Goal: Find specific page/section: Find specific page/section

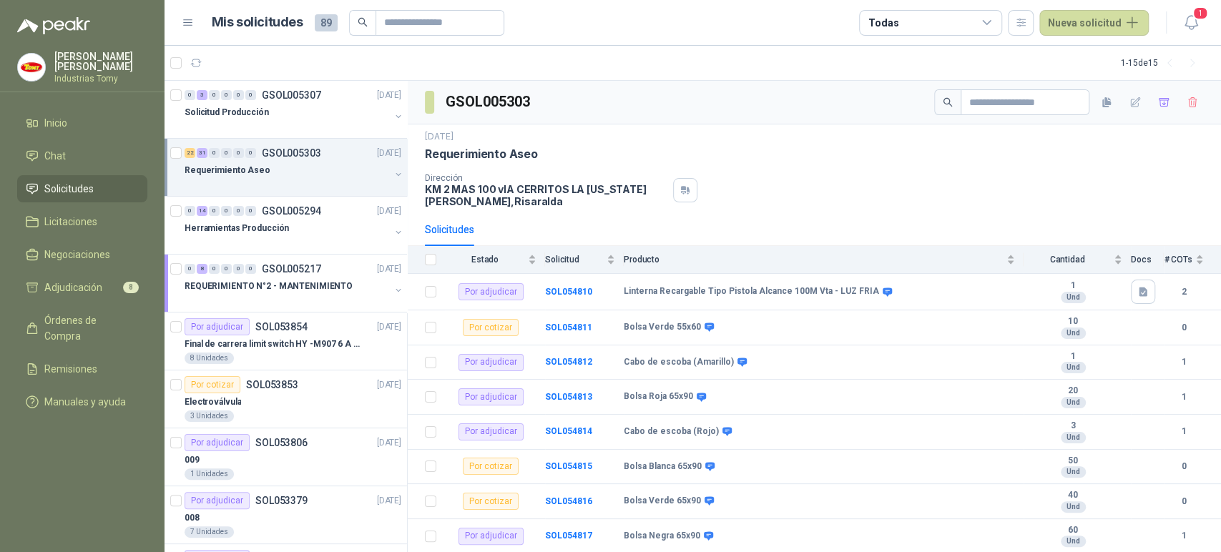
click at [291, 170] on div "Requerimiento Aseo" at bounding box center [287, 170] width 205 height 17
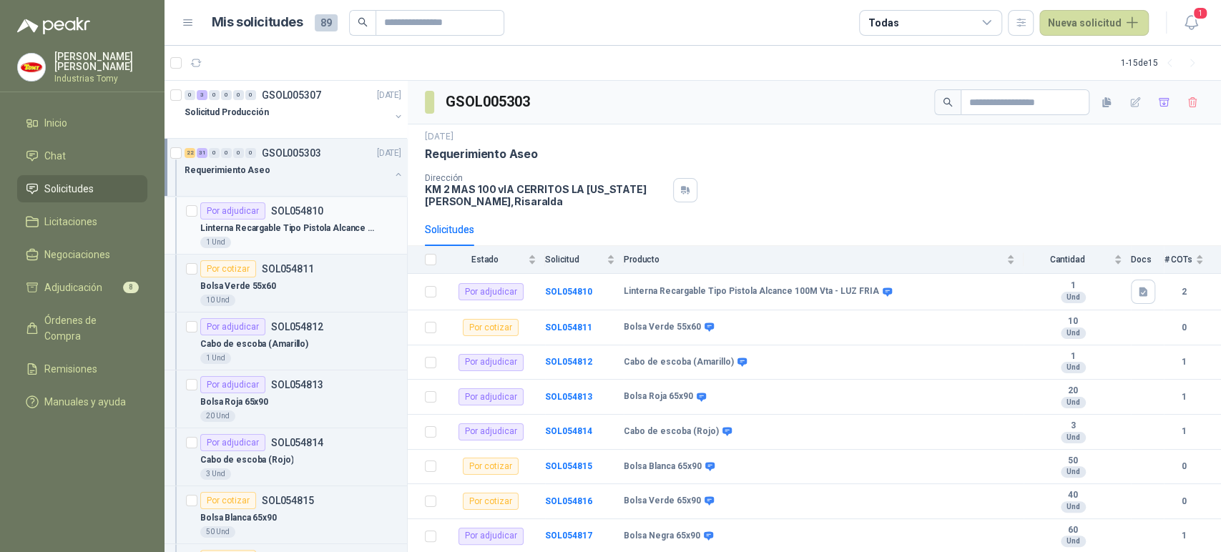
click at [296, 242] on div "1 Und" at bounding box center [300, 242] width 201 height 11
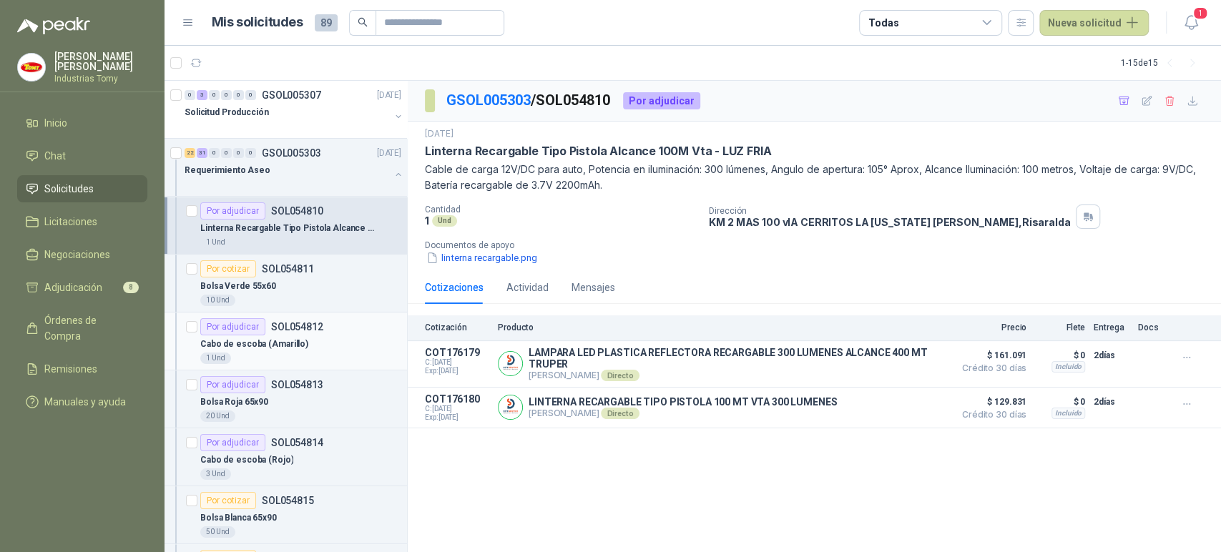
click at [305, 338] on div "Cabo de escoba (Amarillo)" at bounding box center [300, 344] width 201 height 17
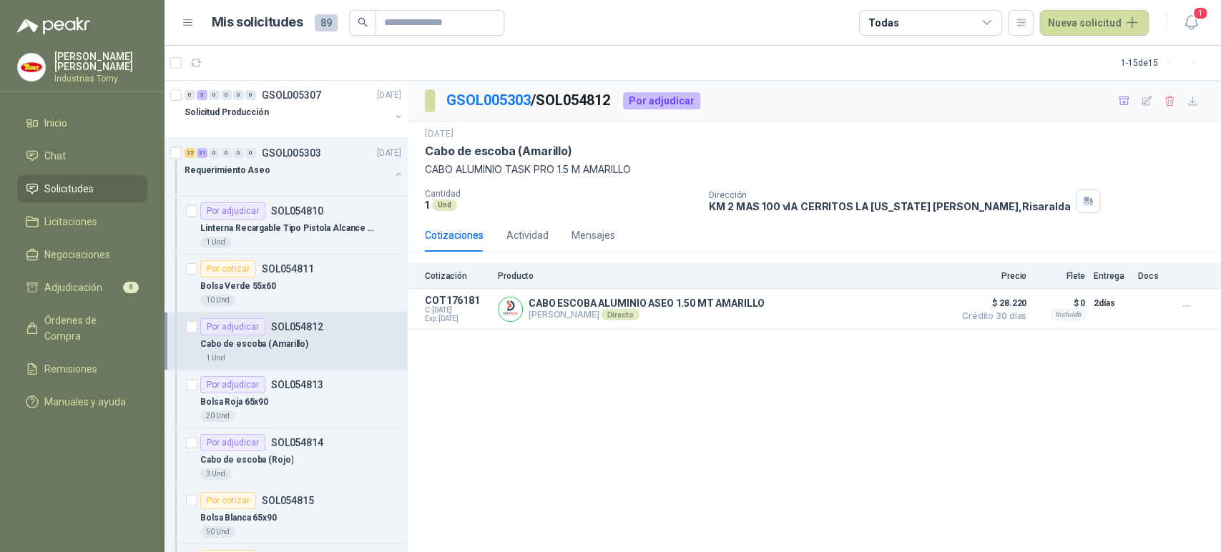
scroll to position [79, 0]
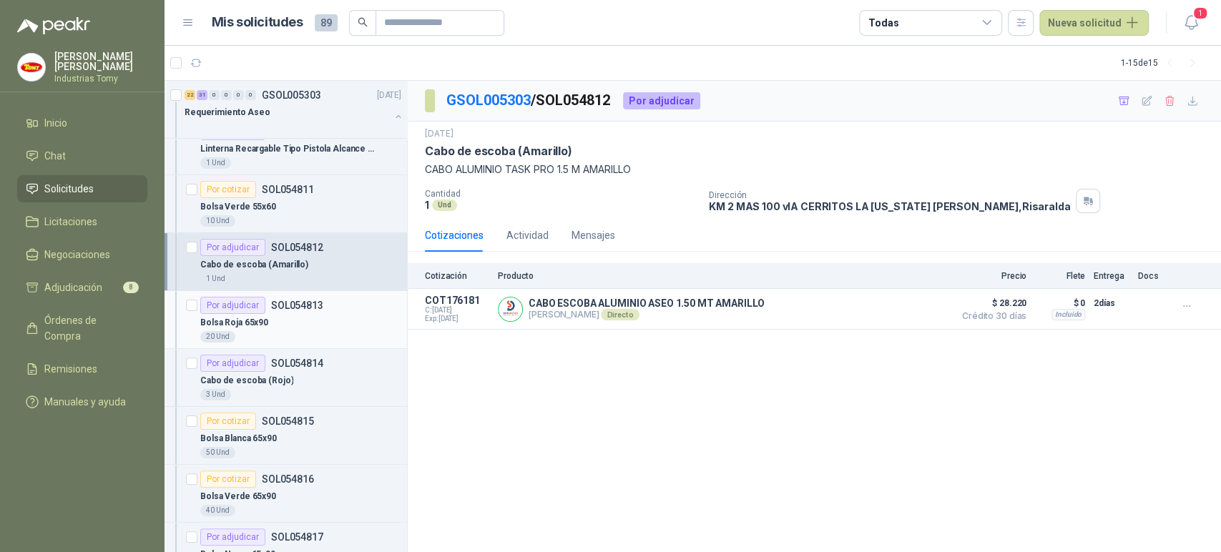
click at [305, 338] on div "20 Und" at bounding box center [300, 336] width 201 height 11
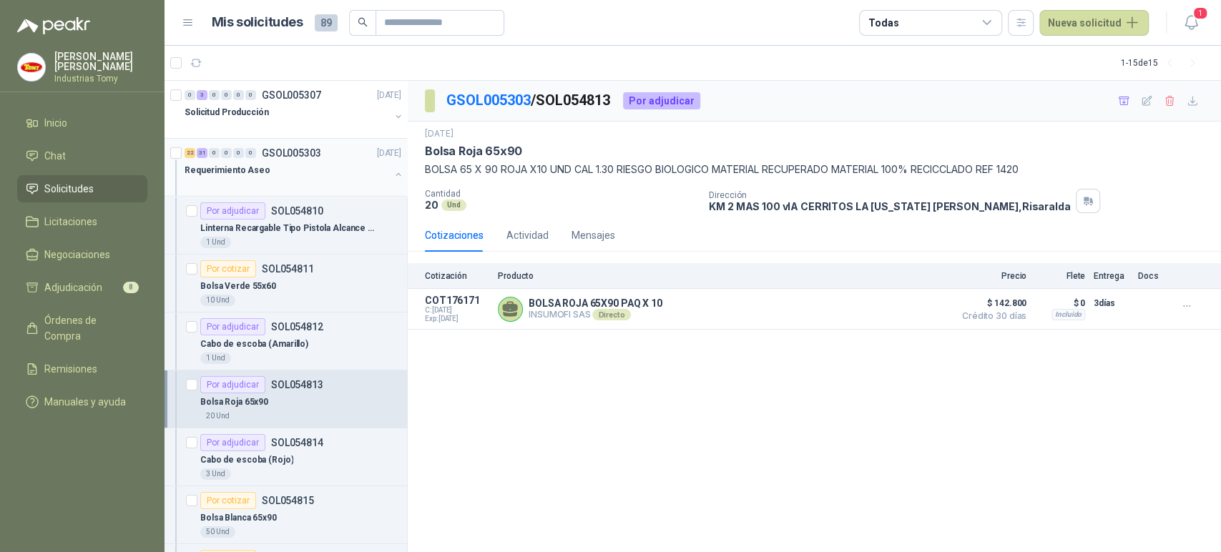
click at [328, 175] on div "Requerimiento Aseo" at bounding box center [287, 170] width 205 height 17
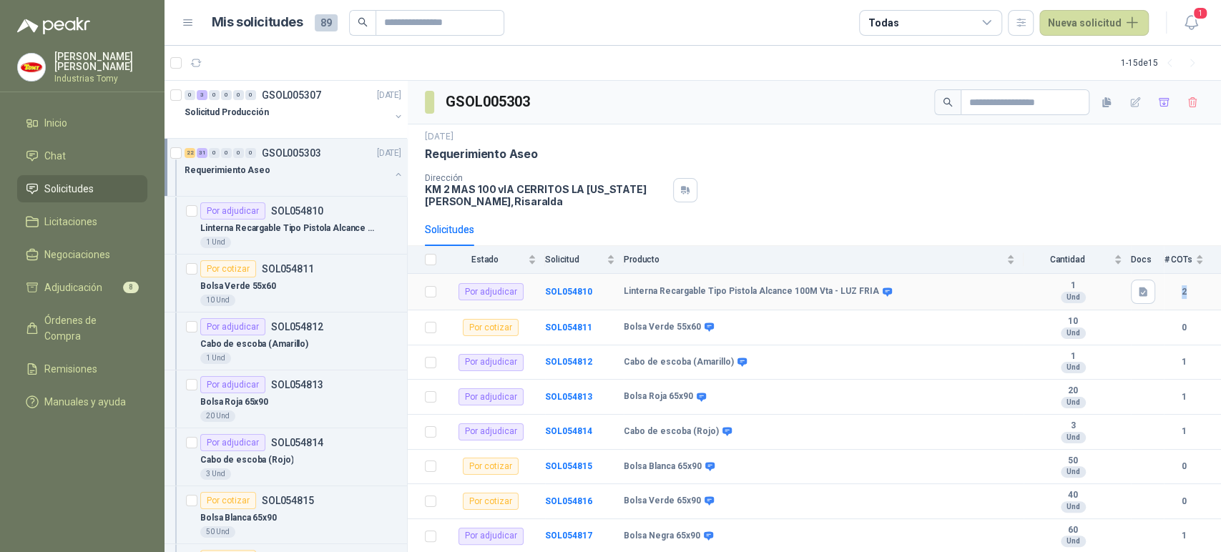
drag, startPoint x: 1168, startPoint y: 288, endPoint x: 1179, endPoint y: 288, distance: 10.7
click at [1179, 288] on b "2" at bounding box center [1184, 292] width 40 height 14
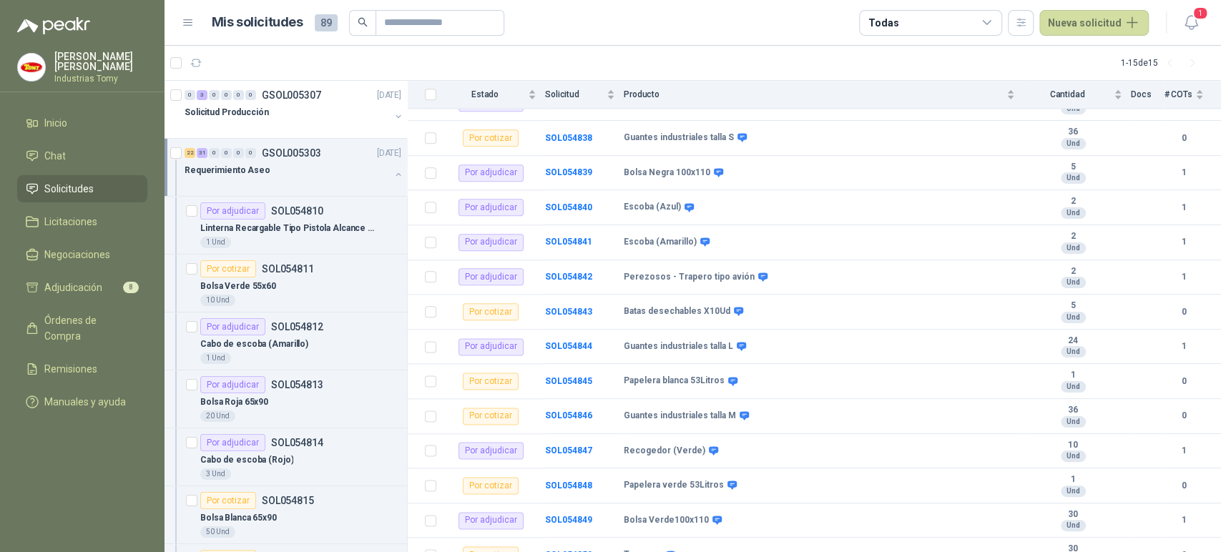
scroll to position [890, 0]
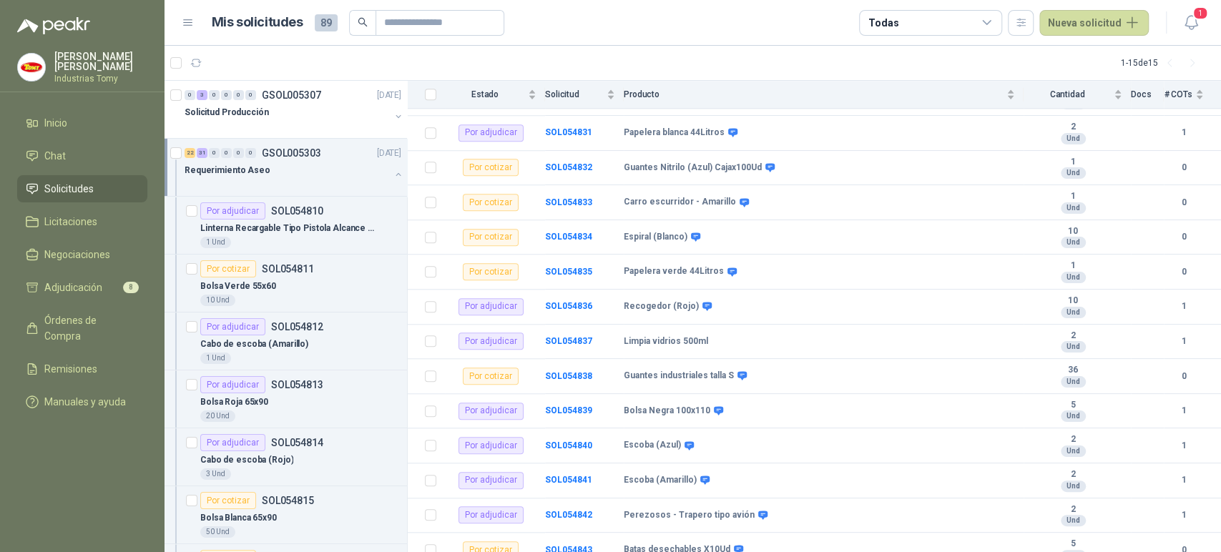
click at [371, 170] on div "Requerimiento Aseo" at bounding box center [287, 170] width 205 height 17
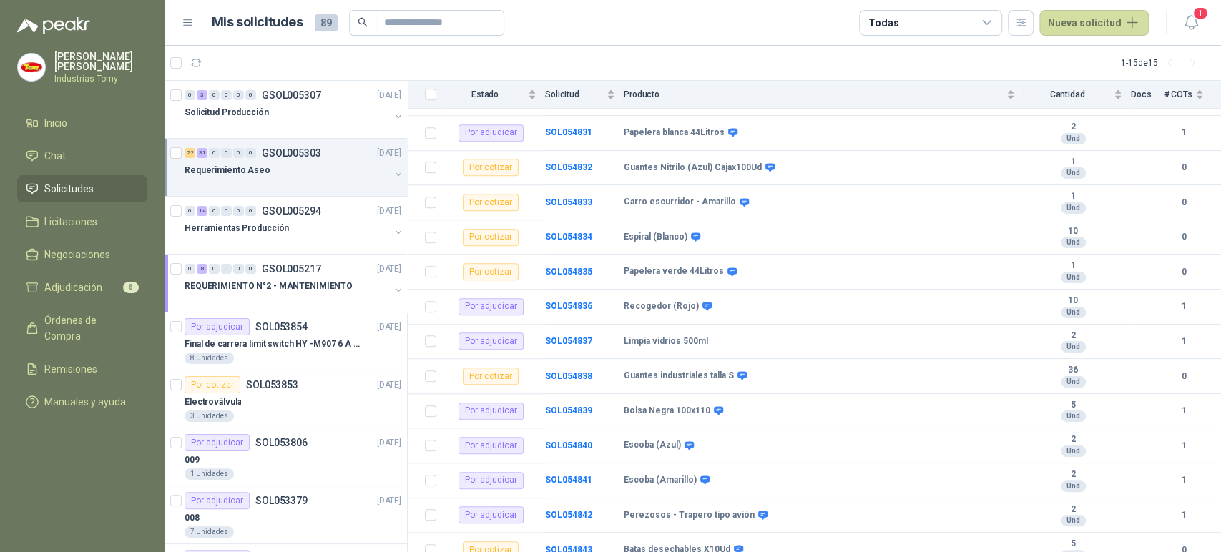
click at [298, 163] on div "Requerimiento Aseo" at bounding box center [287, 170] width 205 height 17
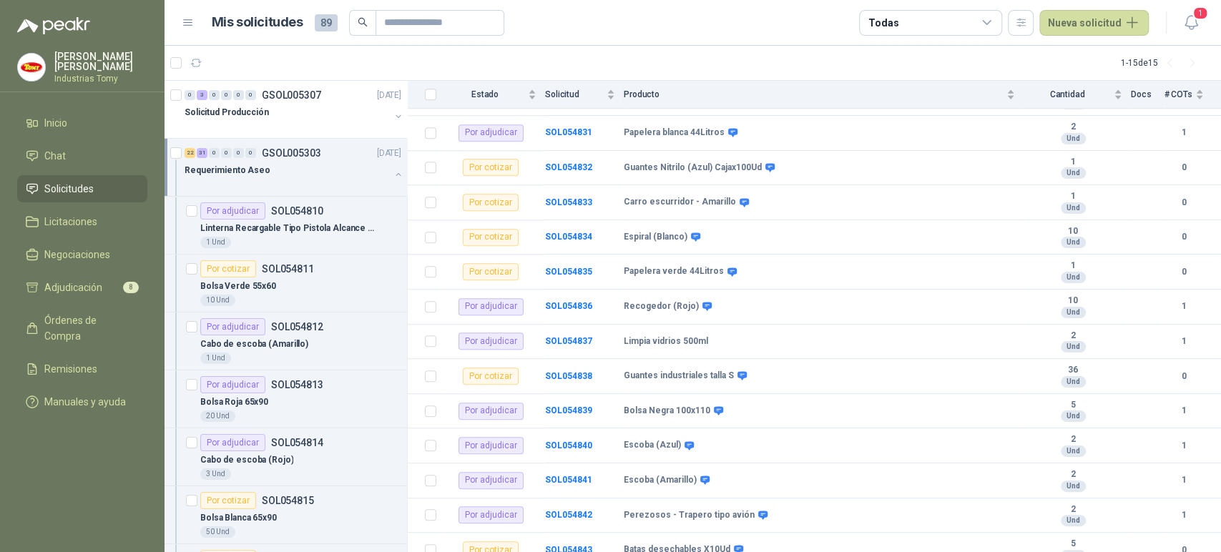
click at [324, 165] on div "Requerimiento Aseo" at bounding box center [287, 170] width 205 height 17
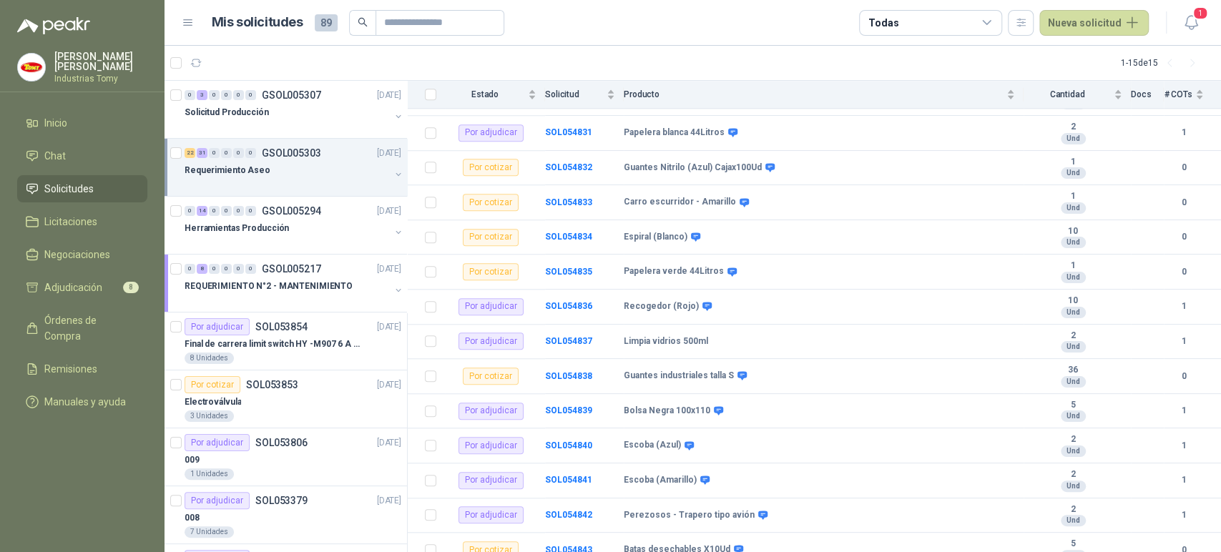
click at [324, 165] on div "Requerimiento Aseo" at bounding box center [287, 170] width 205 height 17
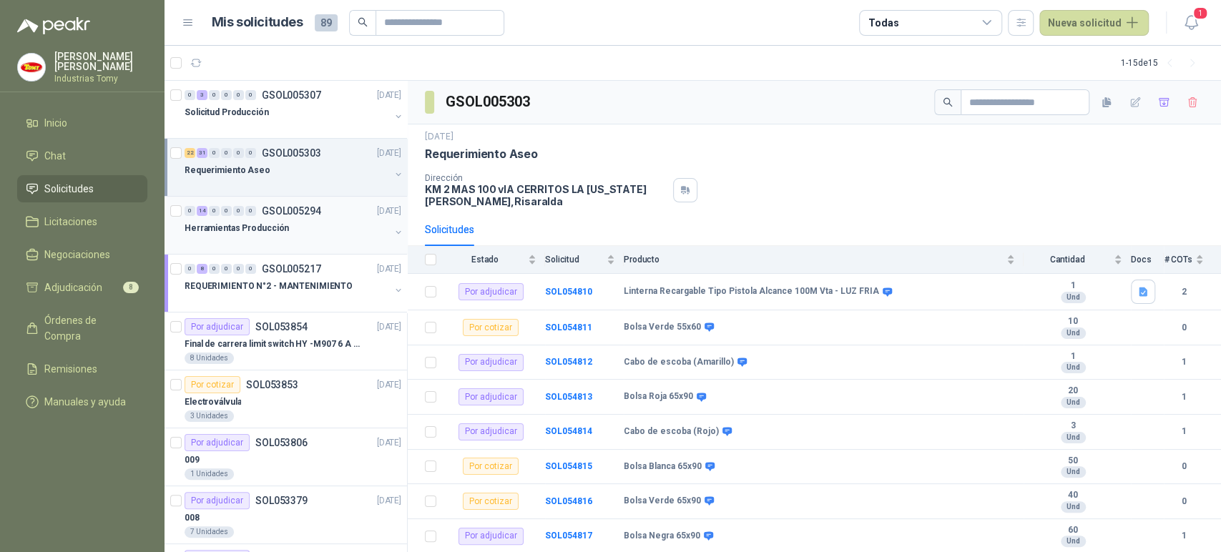
click at [321, 233] on div "Herramientas Producción" at bounding box center [287, 228] width 205 height 17
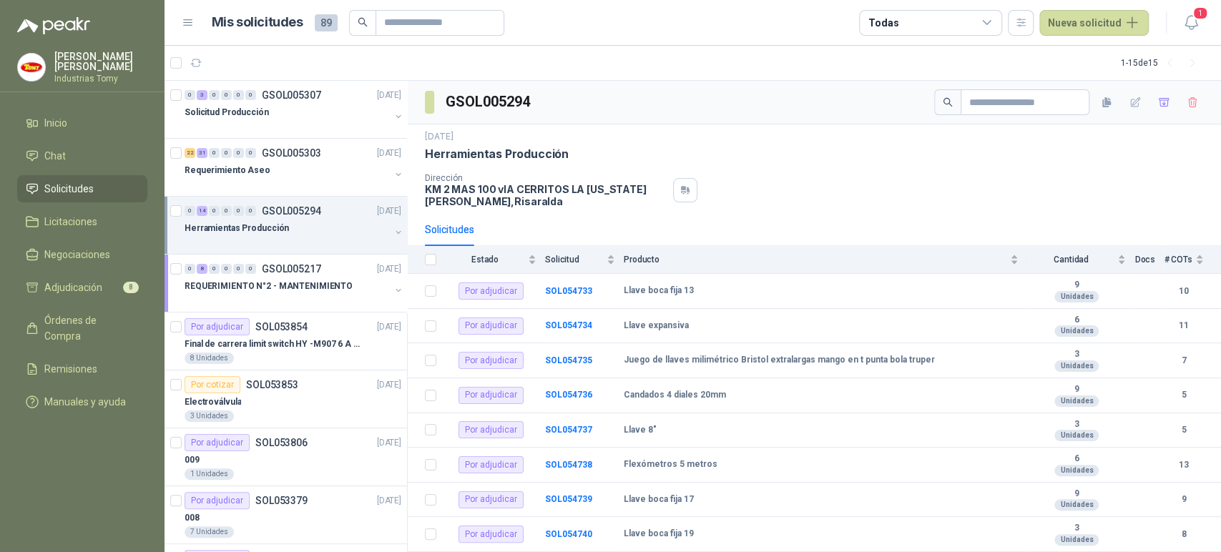
click at [856, 192] on div "Dirección KM 2 MAS 100 vIA CERRITOS LA VIRGINIA Pereira , Risaralda" at bounding box center [814, 190] width 779 height 34
click at [303, 182] on div at bounding box center [287, 184] width 205 height 11
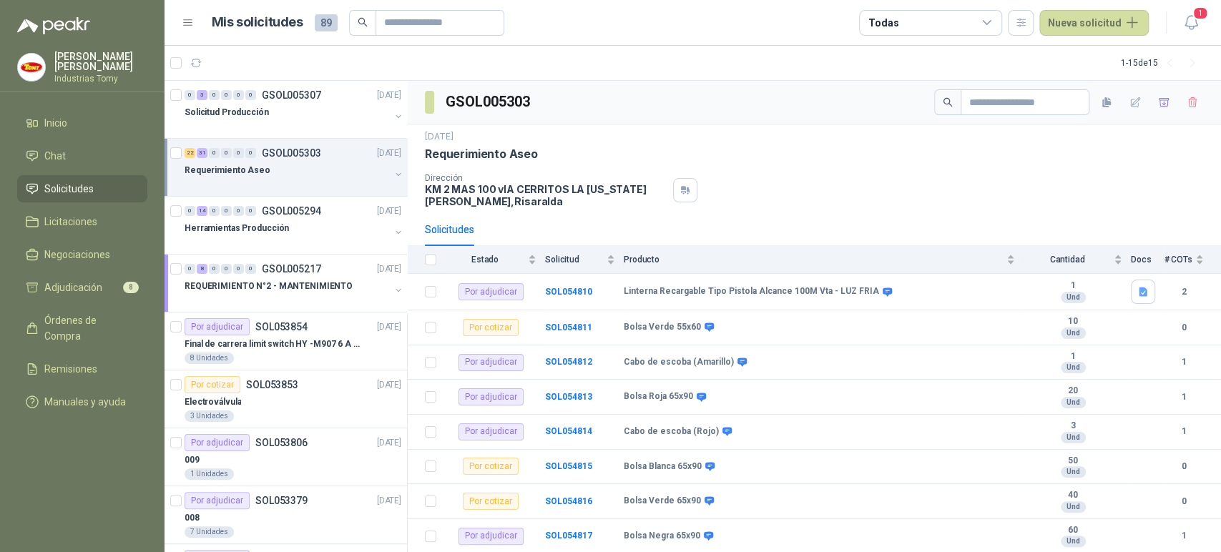
click at [926, 199] on div "Dirección KM 2 MAS 100 vIA CERRITOS LA VIRGINIA Pereira , Risaralda" at bounding box center [814, 190] width 779 height 34
click at [376, 165] on div "Requerimiento Aseo" at bounding box center [287, 170] width 205 height 17
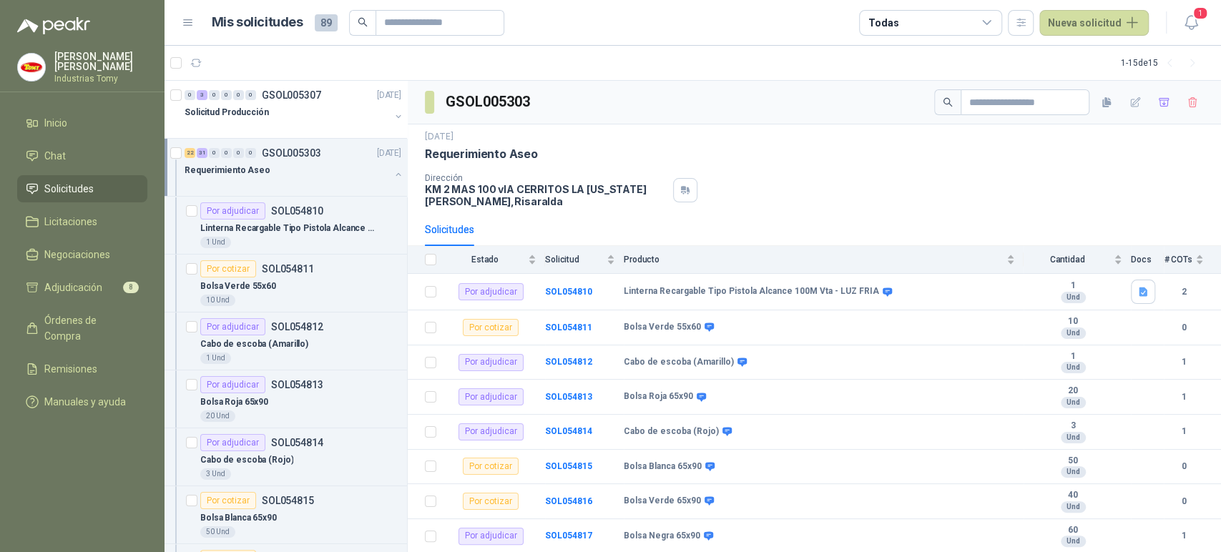
click at [377, 173] on div "Requerimiento Aseo" at bounding box center [287, 170] width 205 height 17
